Goal: Task Accomplishment & Management: Use online tool/utility

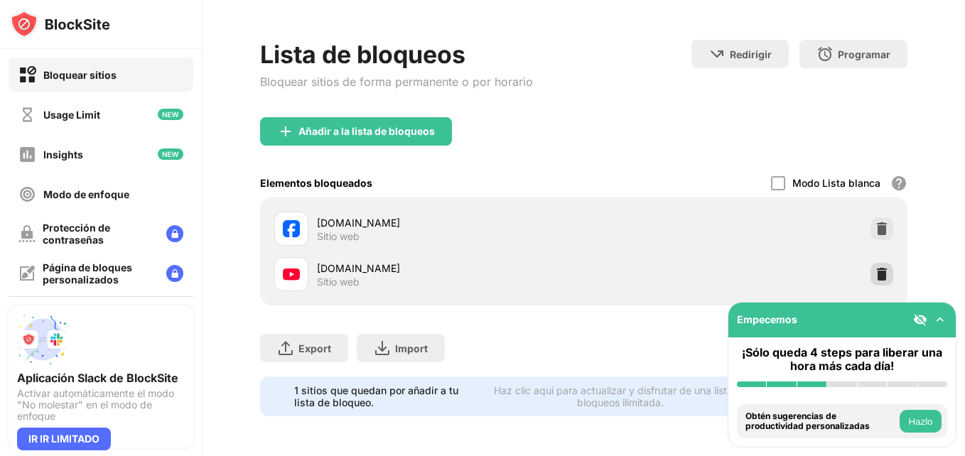
click at [875, 267] on img at bounding box center [882, 274] width 14 height 14
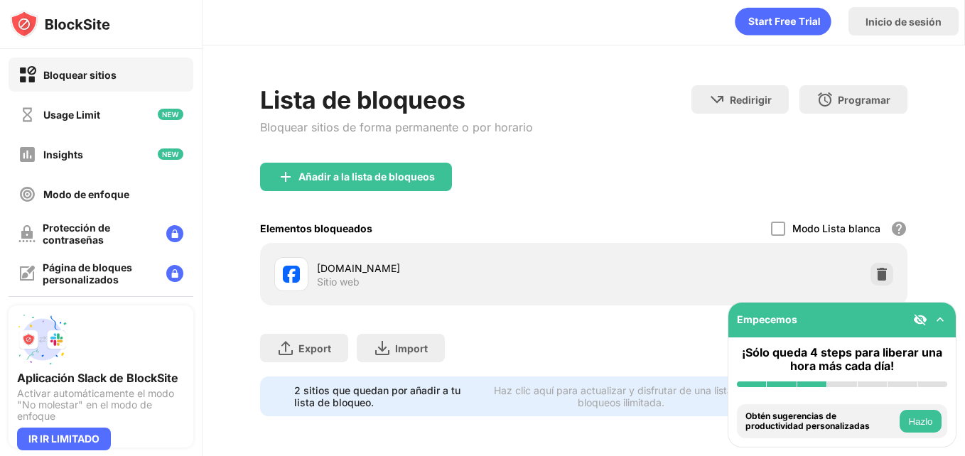
scroll to position [14, 0]
click at [387, 171] on div "Añadir a la lista de bloqueos" at bounding box center [366, 176] width 136 height 11
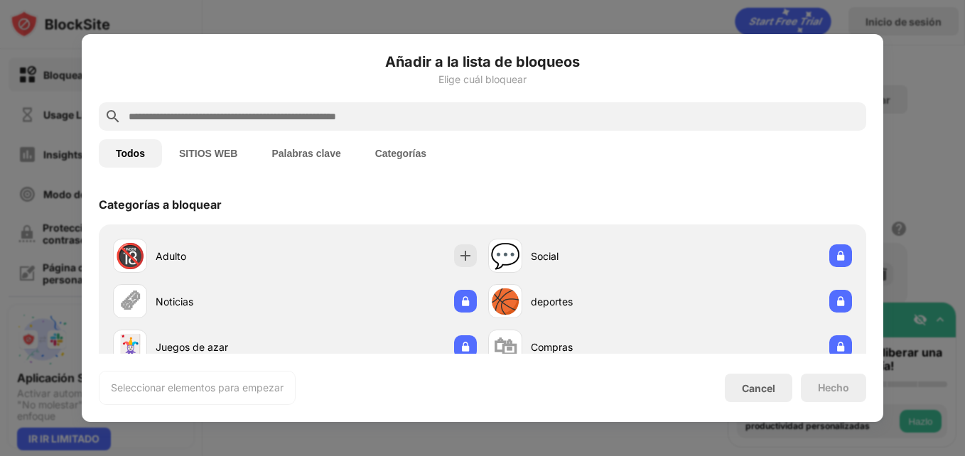
click at [350, 114] on input "text" at bounding box center [493, 116] width 733 height 17
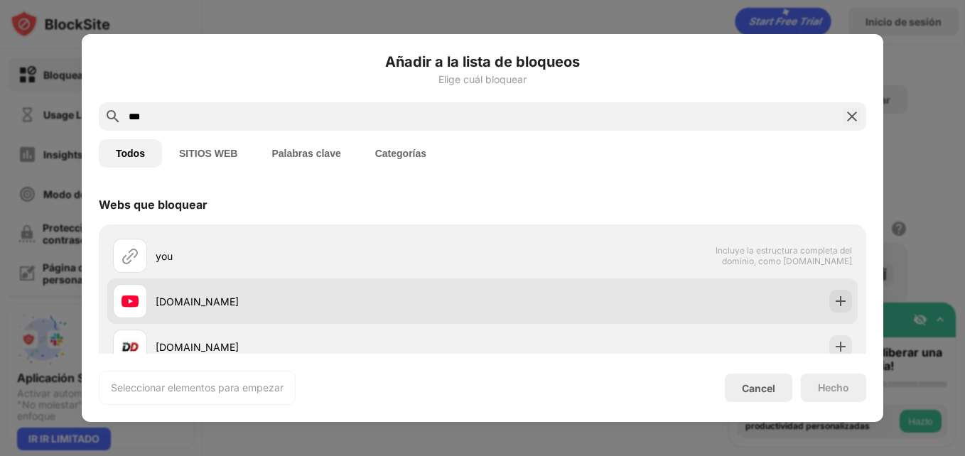
type input "***"
click at [336, 302] on div "[DOMAIN_NAME]" at bounding box center [319, 301] width 327 height 15
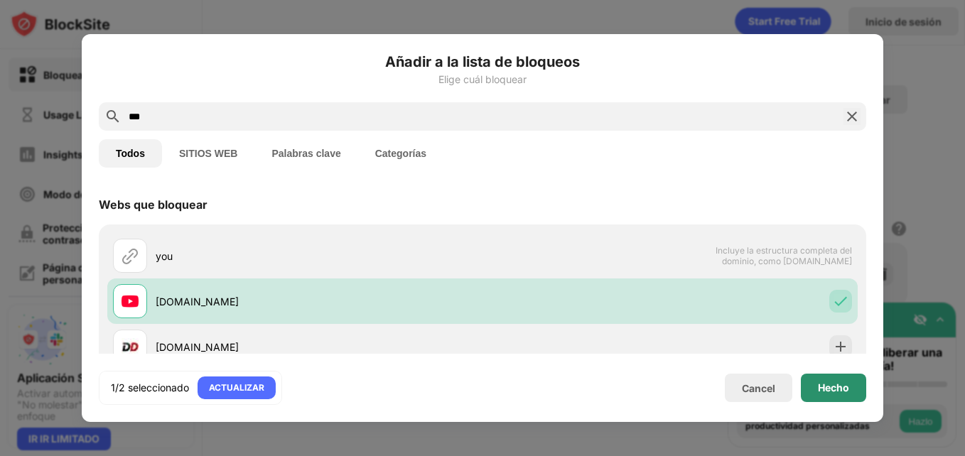
click at [832, 383] on div "Hecho" at bounding box center [833, 387] width 31 height 11
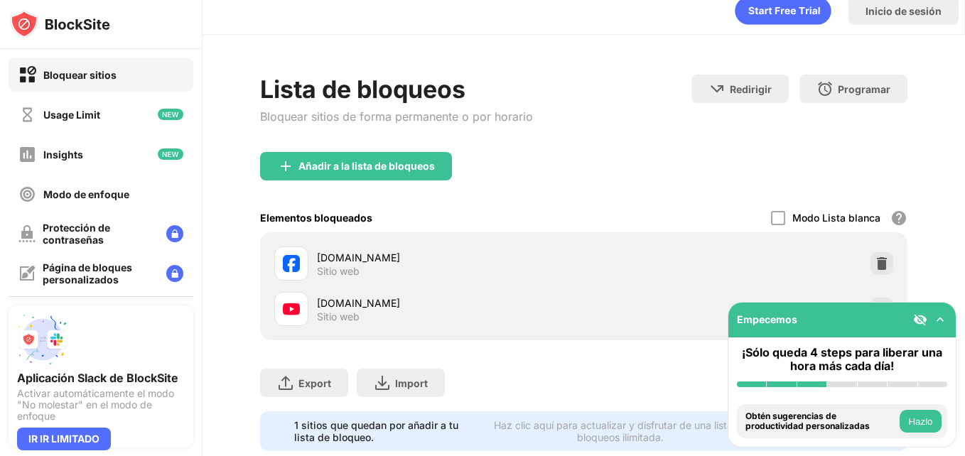
scroll to position [60, 0]
